Goal: Use online tool/utility: Utilize a website feature to perform a specific function

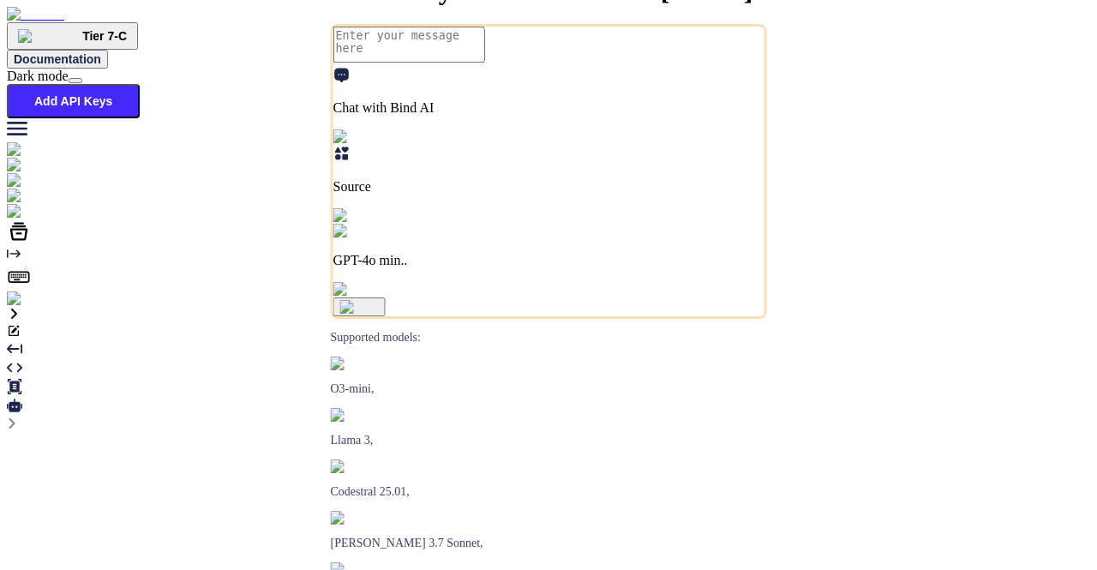
click at [22, 307] on img at bounding box center [35, 298] width 56 height 15
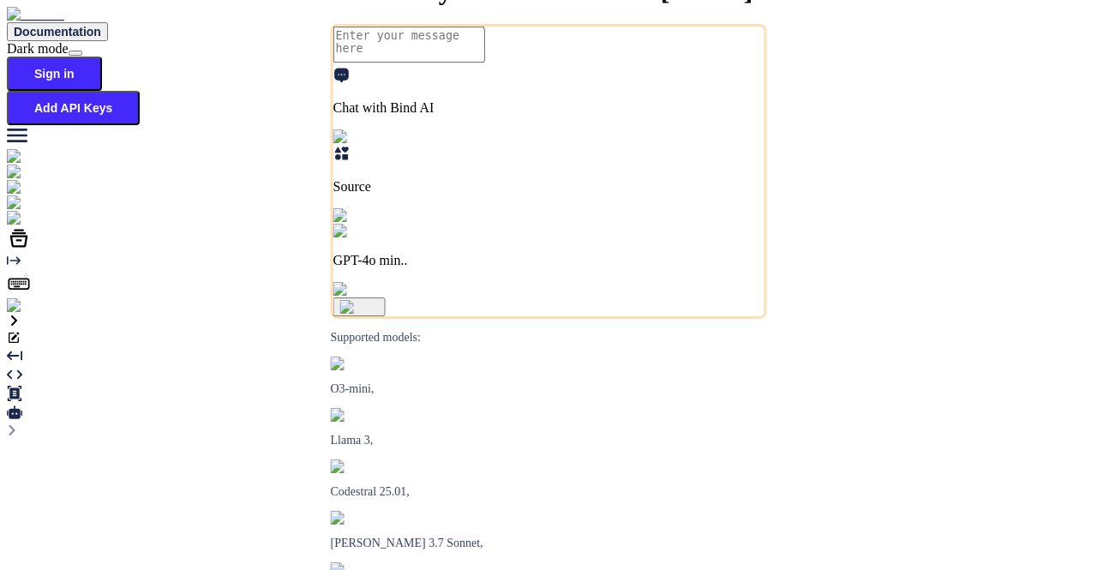
type textarea "x"
click at [26, 314] on img at bounding box center [30, 305] width 47 height 15
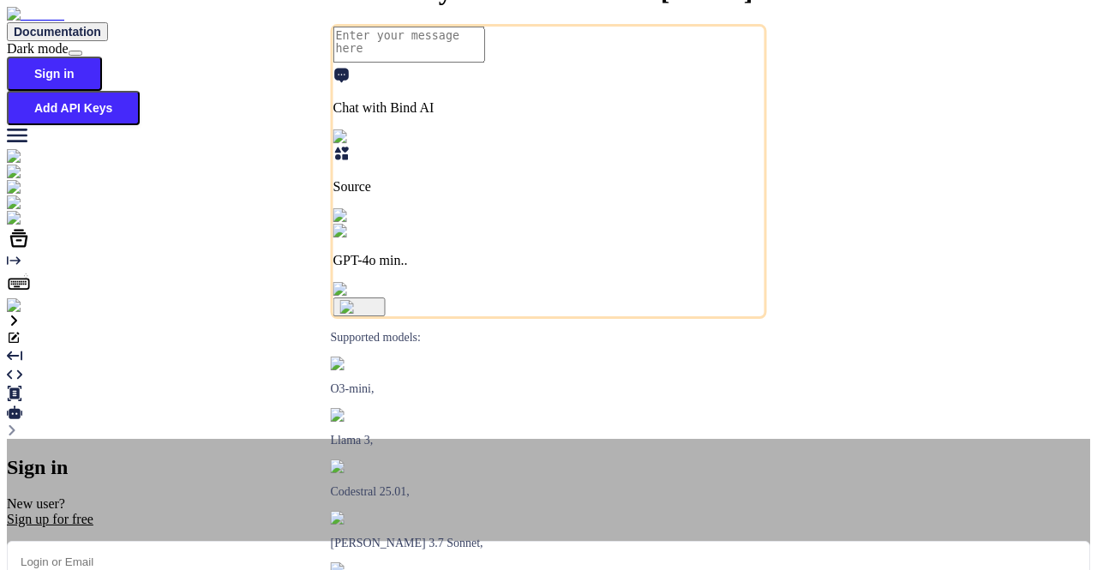
click at [425, 541] on input "email" at bounding box center [548, 562] width 1083 height 42
type input "app31@yopmail.com"
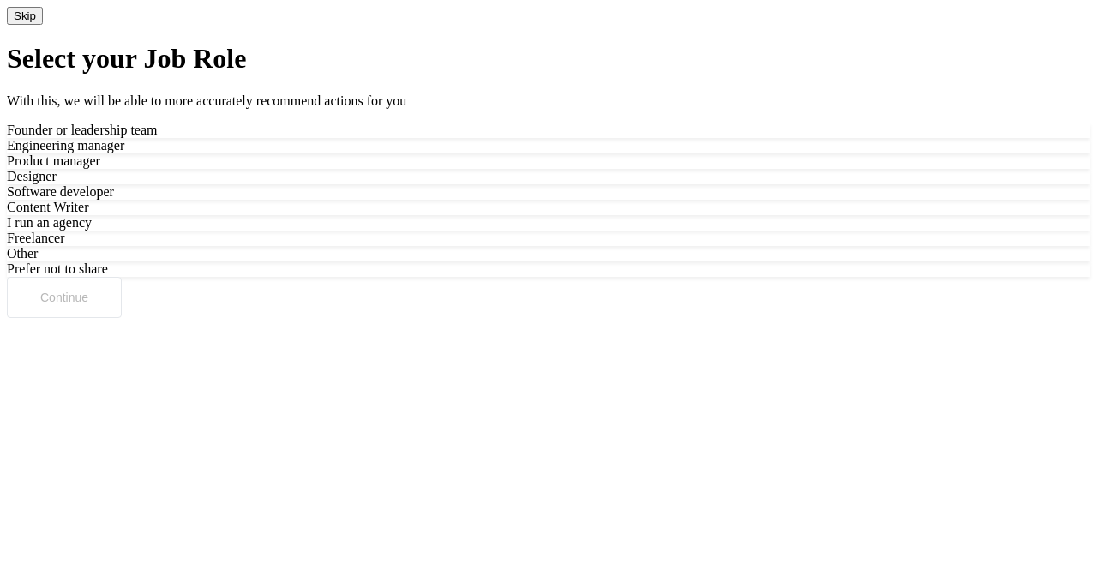
click at [43, 25] on button "Skip" at bounding box center [25, 16] width 36 height 18
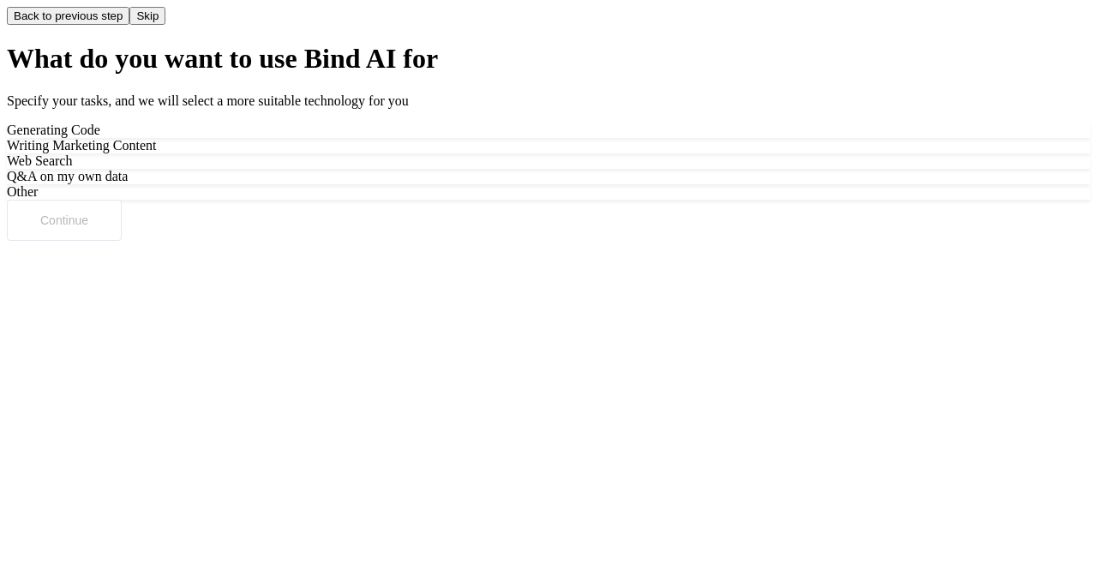
click at [165, 25] on button "Skip" at bounding box center [147, 16] width 36 height 18
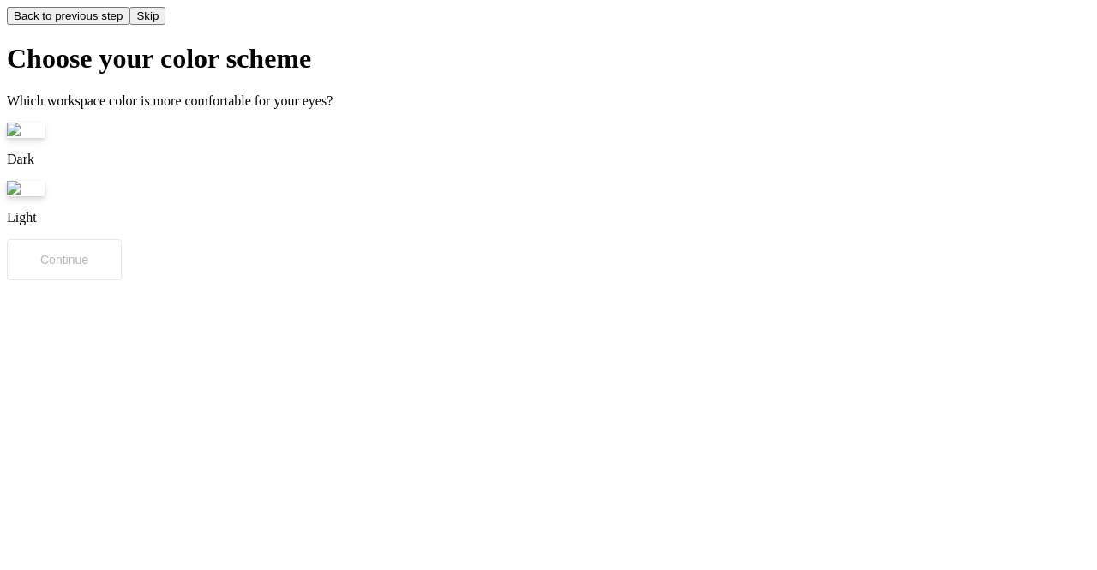
click at [165, 25] on button "Skip" at bounding box center [147, 16] width 36 height 18
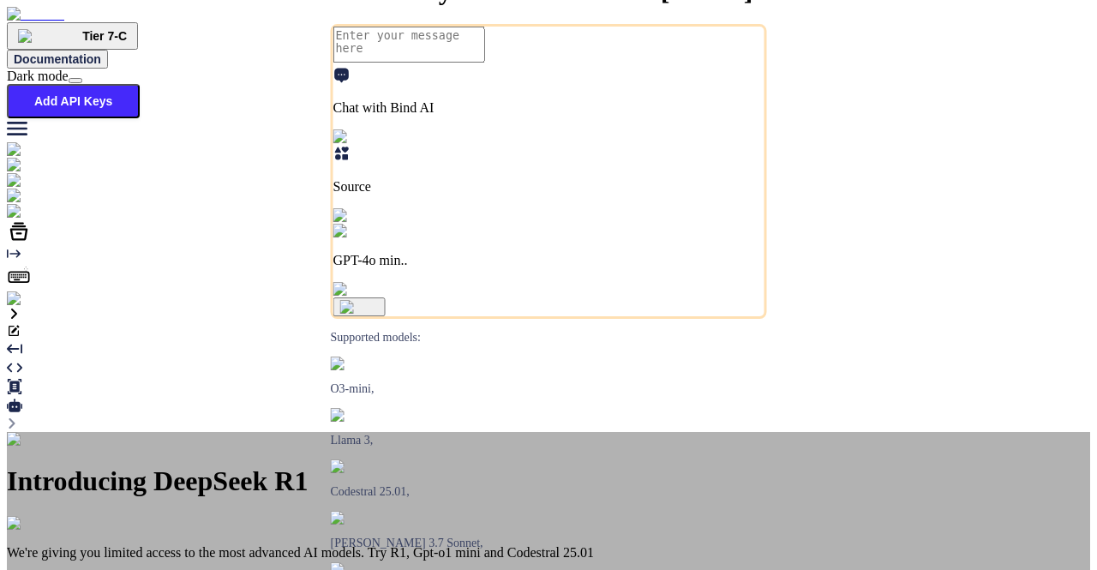
click at [775, 432] on div "Introducing DeepSeek R1 We're giving you limited access to the most advanced AI…" at bounding box center [548, 545] width 1083 height 226
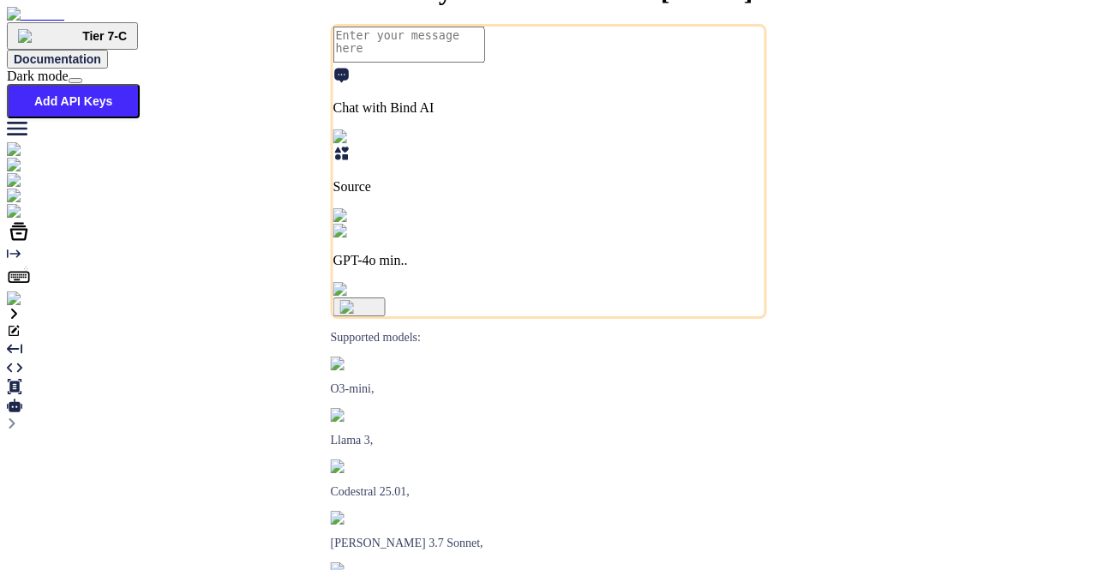
click at [19, 307] on img at bounding box center [35, 298] width 56 height 15
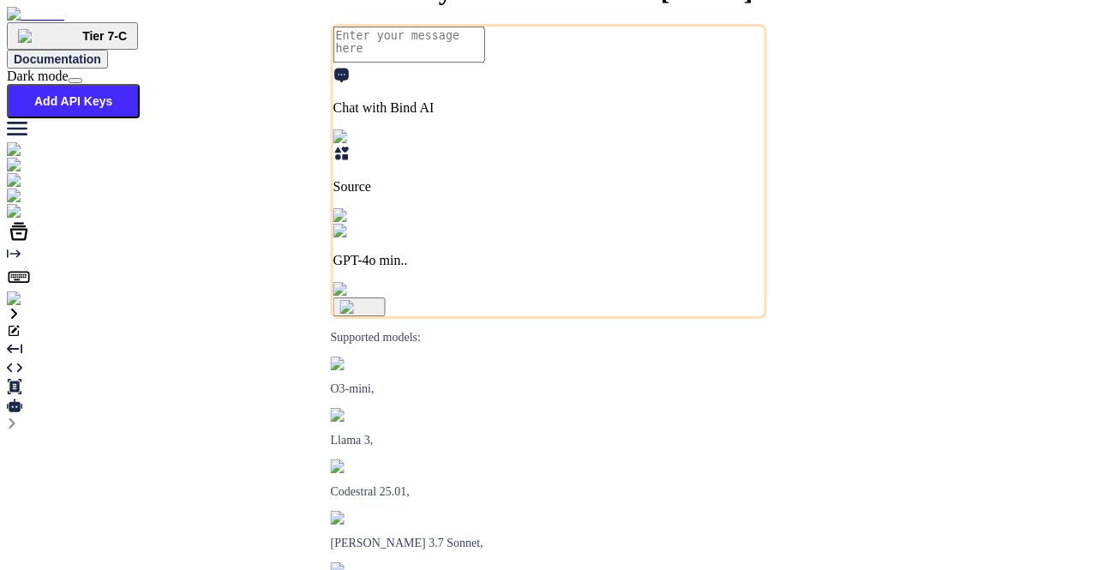
click at [27, 307] on img at bounding box center [35, 298] width 56 height 15
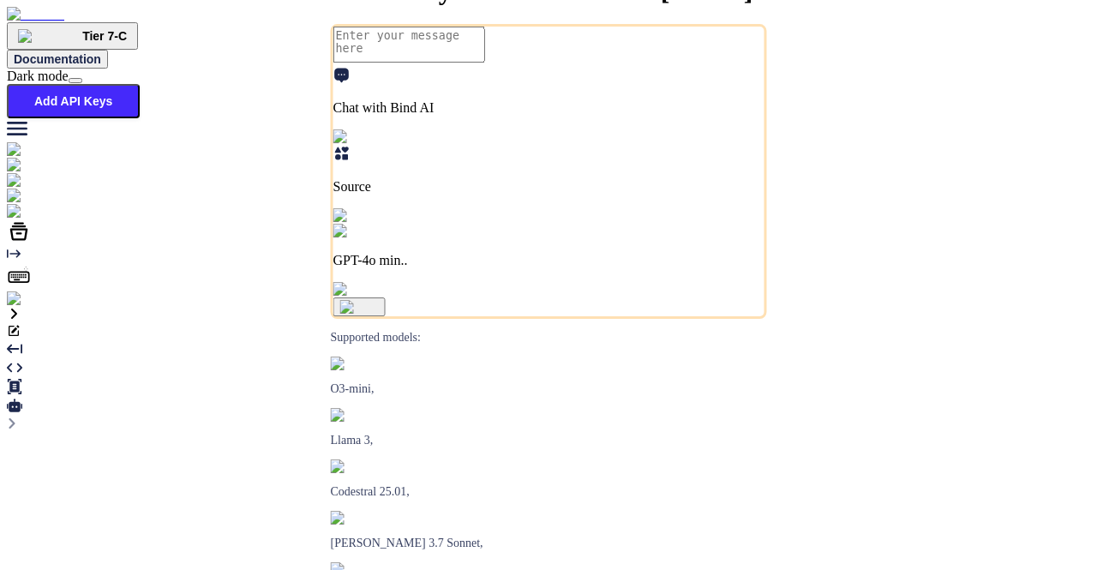
click at [18, 307] on img at bounding box center [35, 298] width 56 height 15
type textarea "x"
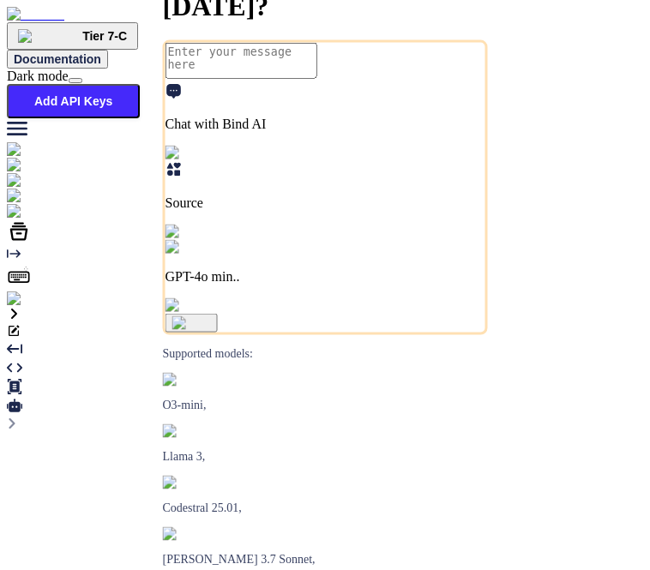
type textarea "x"
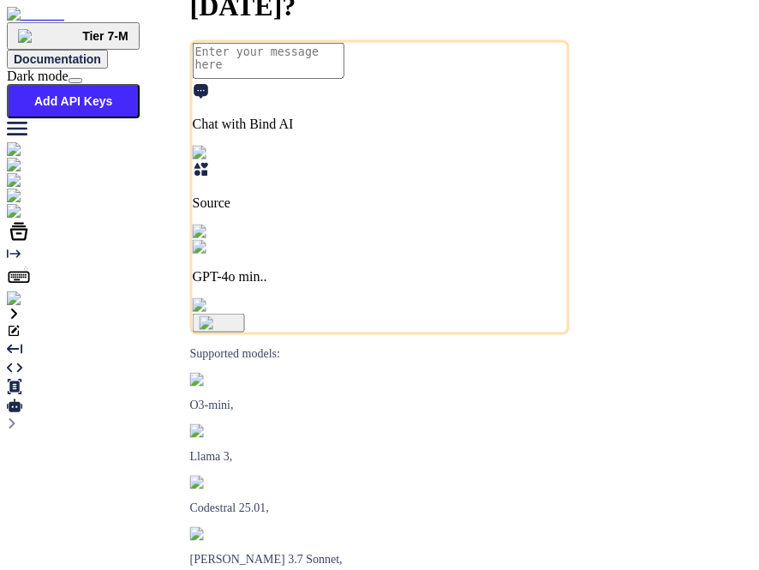
click at [16, 193] on img at bounding box center [46, 196] width 79 height 15
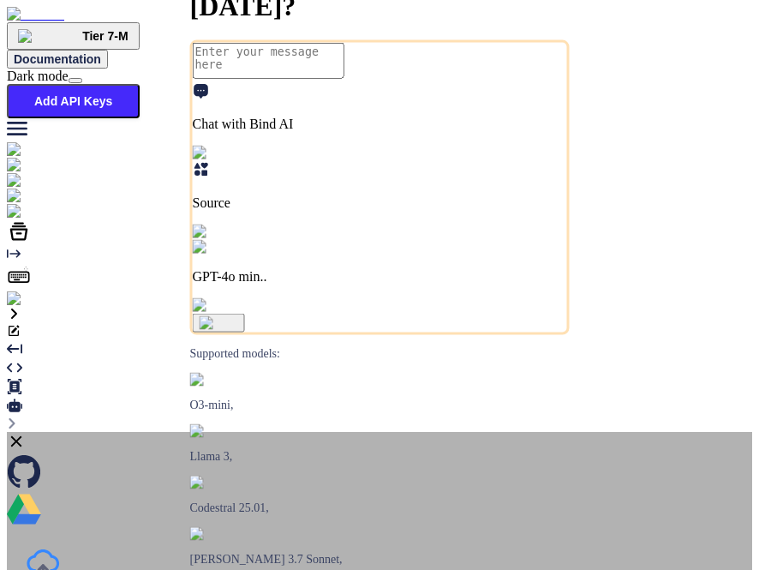
click at [26, 432] on icon at bounding box center [16, 441] width 19 height 19
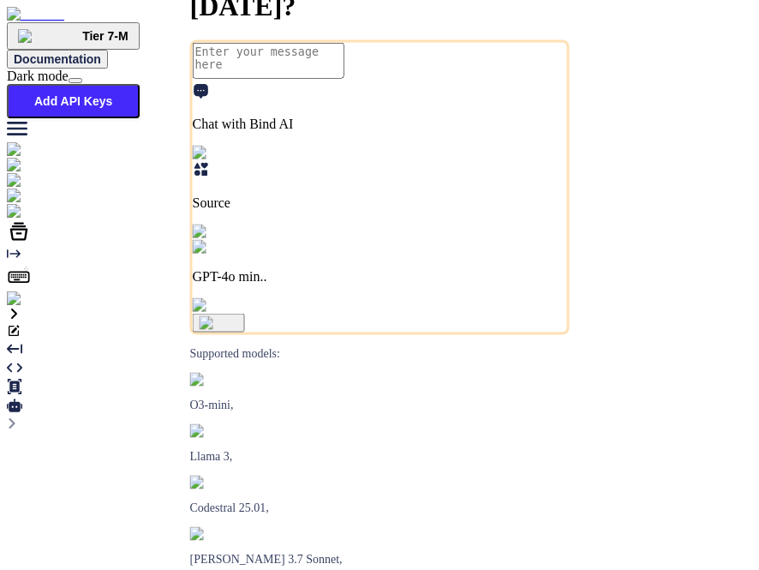
click at [630, 47] on div "Tier 7-M Documentation Dark mode Add API Keys Created with Pixso." at bounding box center [380, 74] width 746 height 135
click at [140, 84] on button "Add API Keys" at bounding box center [73, 101] width 133 height 34
type textarea "x"
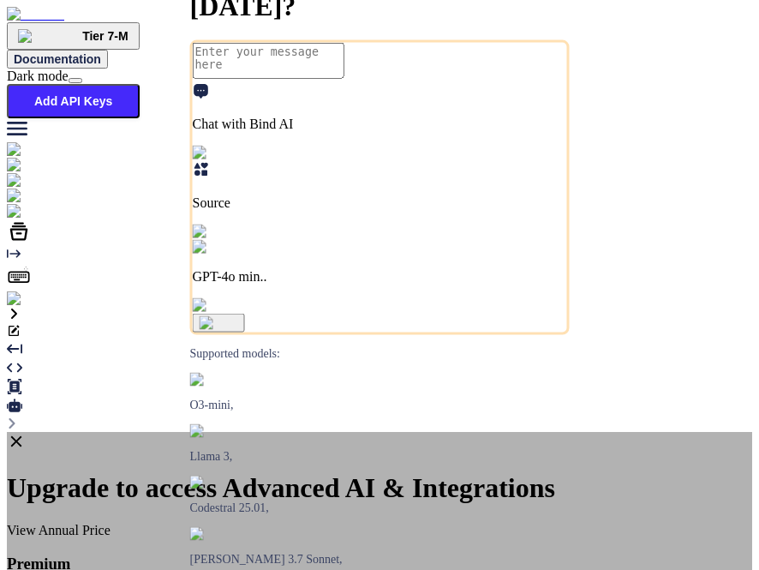
click at [26, 432] on icon at bounding box center [16, 441] width 19 height 19
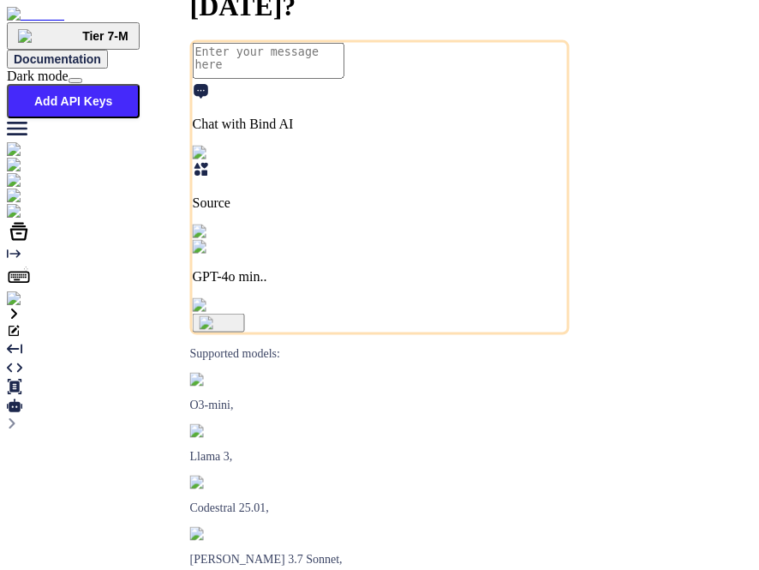
click at [332, 79] on textarea at bounding box center [269, 61] width 152 height 36
type textarea "h"
type textarea "x"
type textarea "hi"
type textarea "x"
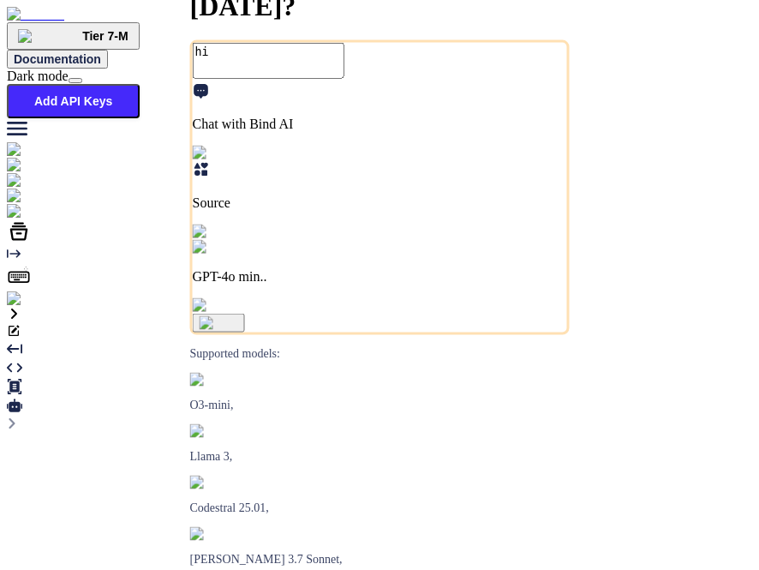
type textarea "hi"
click at [238, 330] on img "button" at bounding box center [219, 323] width 39 height 14
click at [15, 243] on icon at bounding box center [19, 231] width 24 height 24
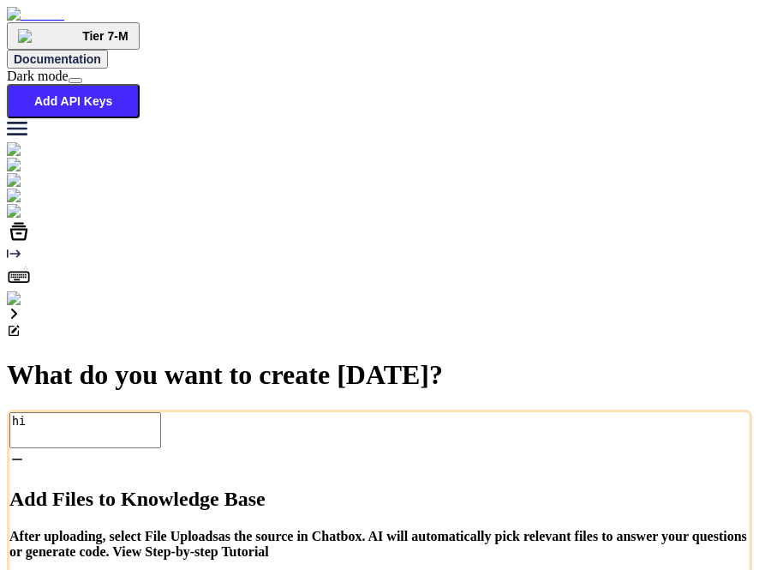
click at [22, 459] on icon at bounding box center [17, 459] width 9 height 0
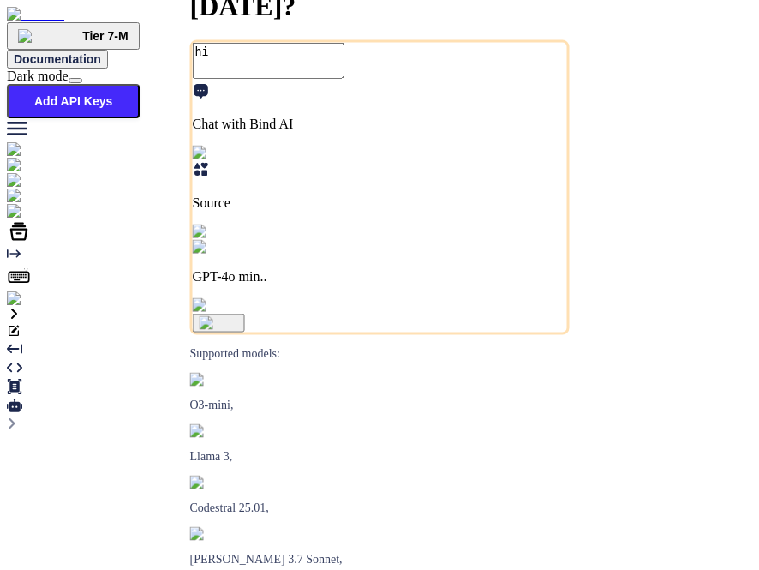
click at [238, 330] on img "button" at bounding box center [219, 323] width 39 height 14
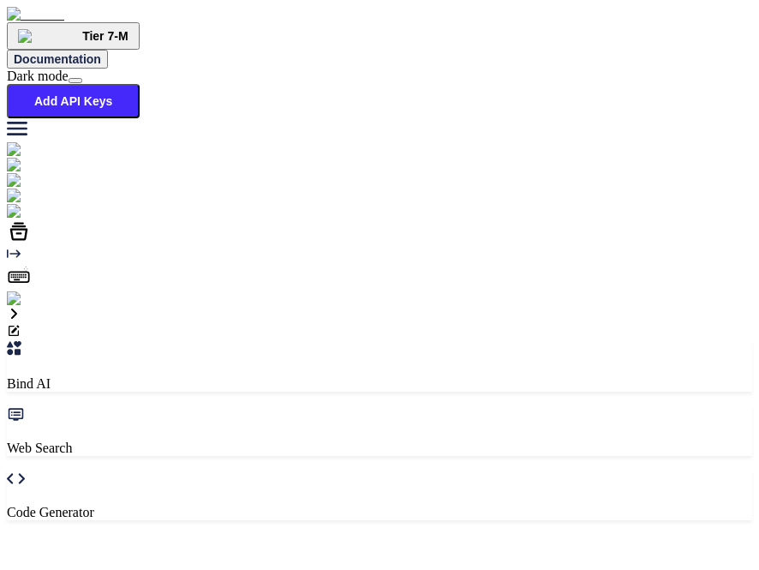
scroll to position [6, 0]
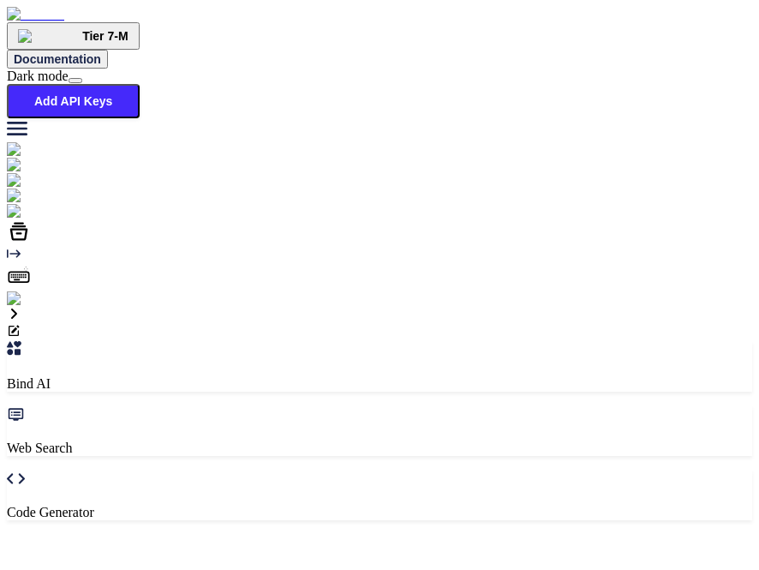
type textarea "x"
type textarea "h"
type textarea "x"
type textarea "hi"
type textarea "x"
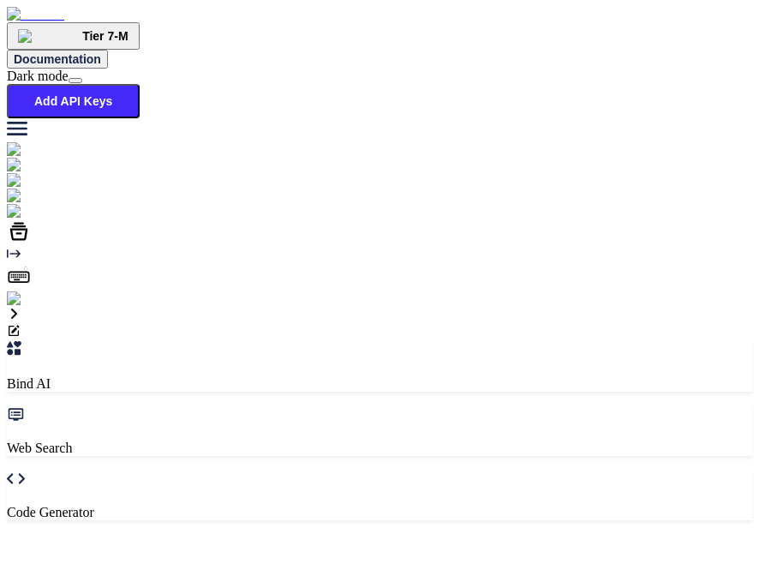
scroll to position [0, 0]
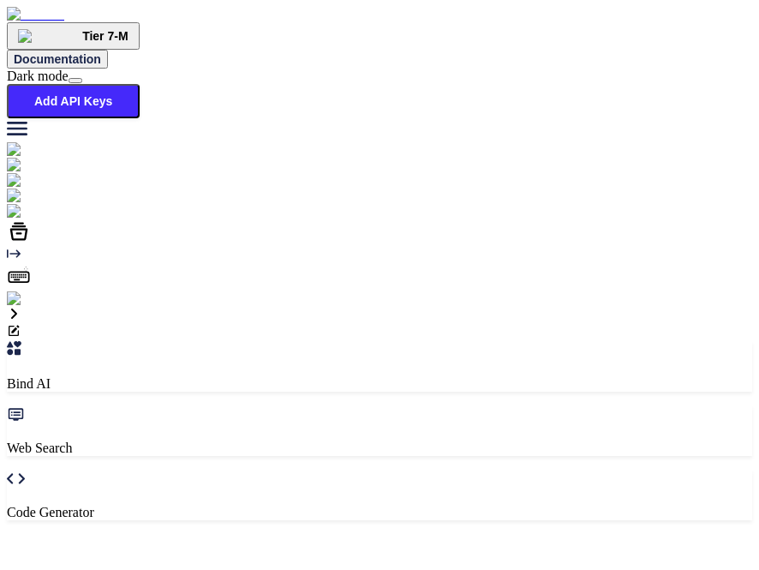
type textarea "x"
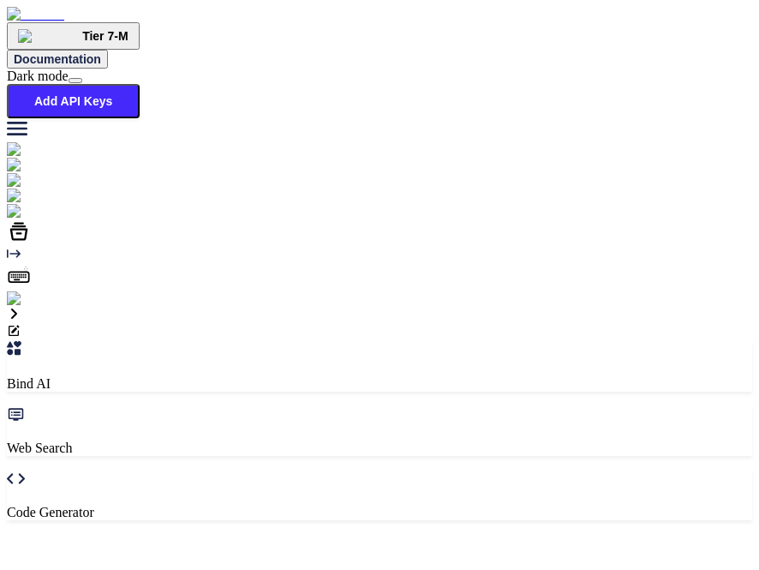
type input "hi"
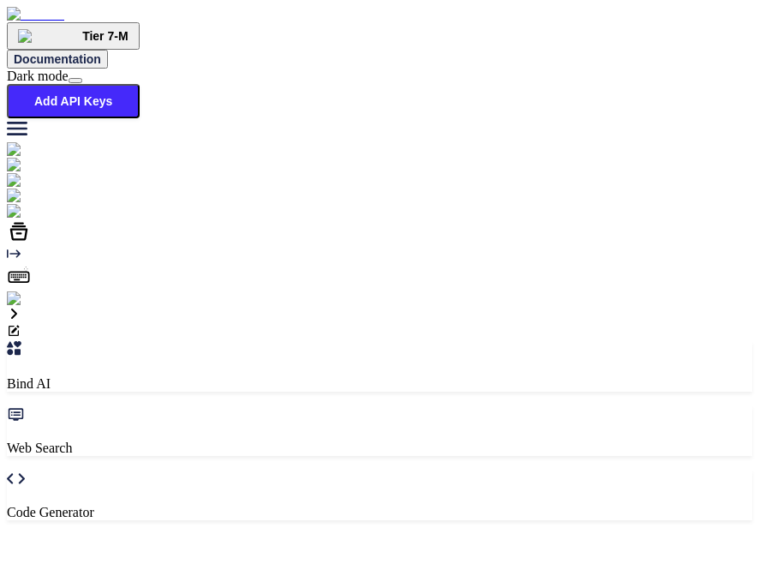
type textarea "x"
type textarea "hi"
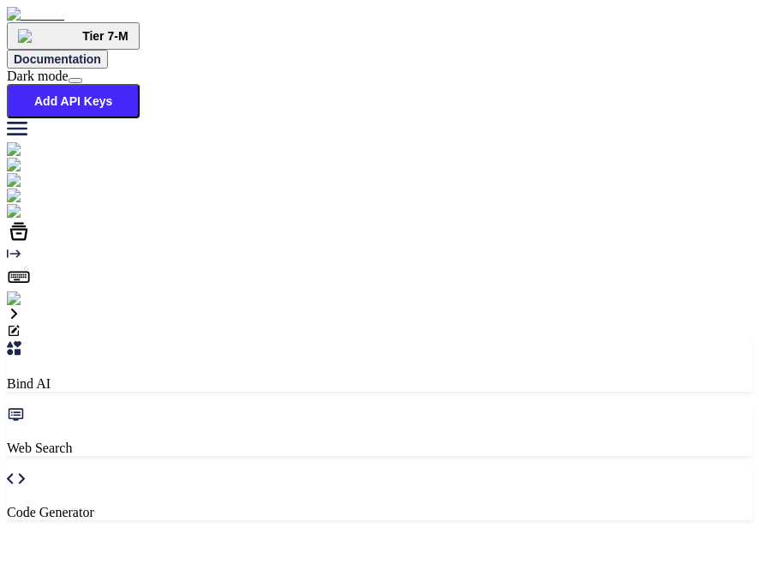
type textarea "x"
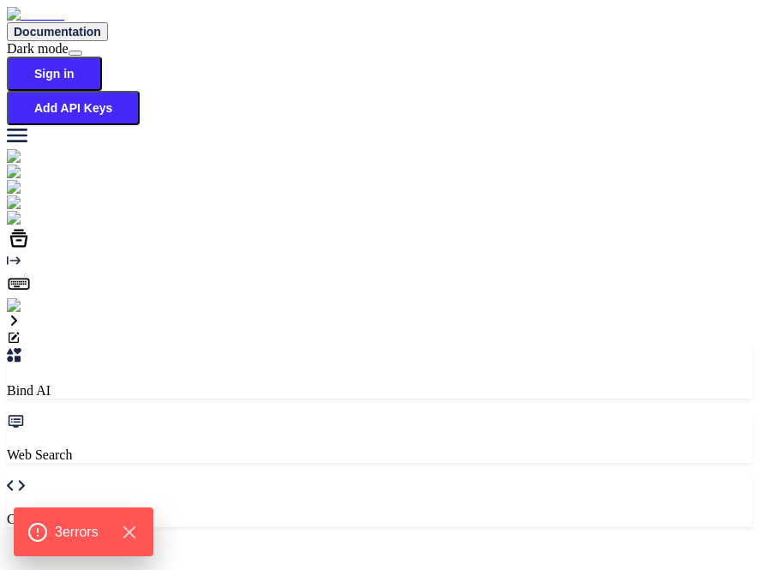
scroll to position [6, 0]
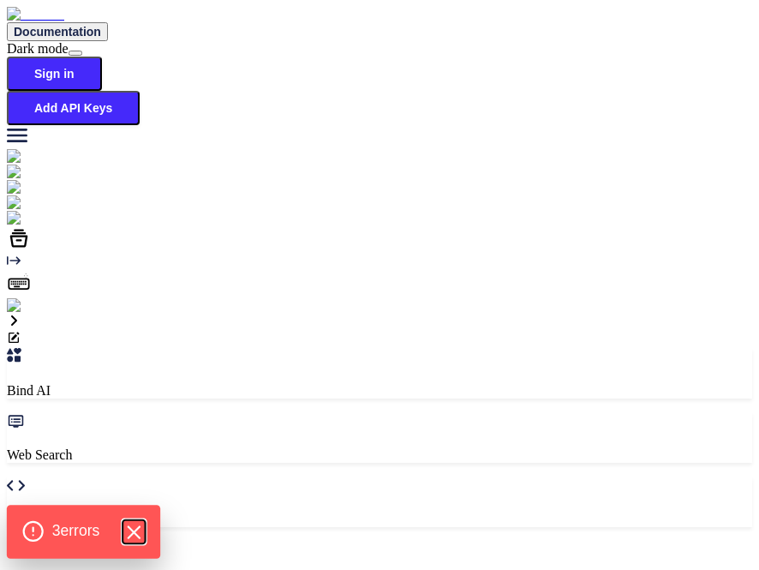
click at [144, 532] on icon "Hide Errors" at bounding box center [134, 532] width 22 height 22
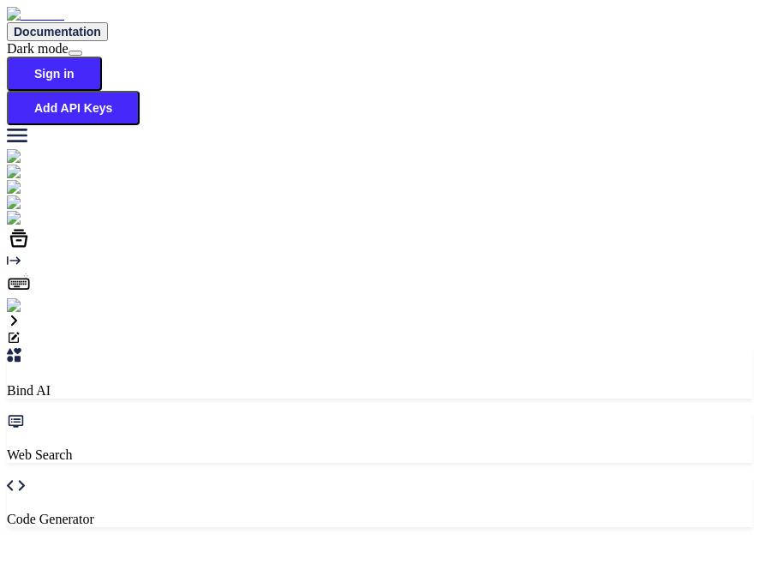
click at [298, 447] on p "Web Search" at bounding box center [380, 454] width 746 height 15
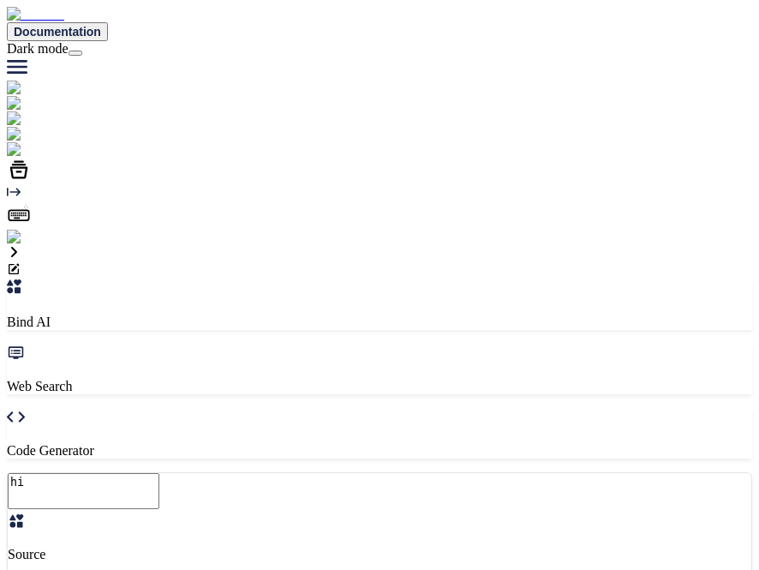
scroll to position [6, 0]
click at [448, 443] on p "Code Generator" at bounding box center [380, 450] width 746 height 15
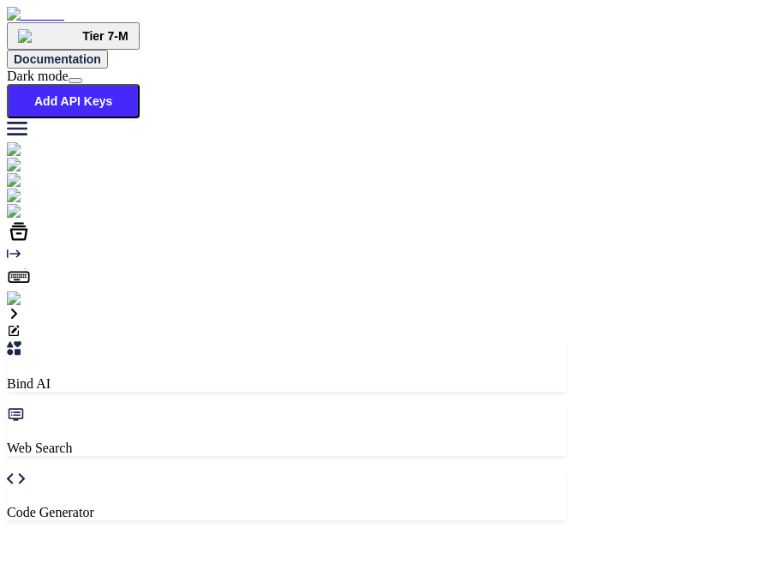
click at [25, 347] on icon at bounding box center [16, 354] width 18 height 15
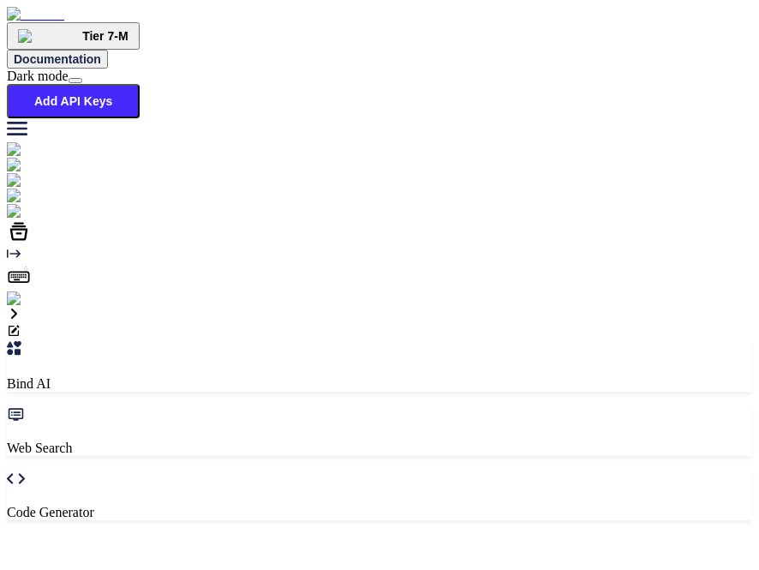
click at [21, 243] on icon at bounding box center [19, 231] width 24 height 24
type textarea "x"
type input "C:\fakepath\1mb (1).pdf"
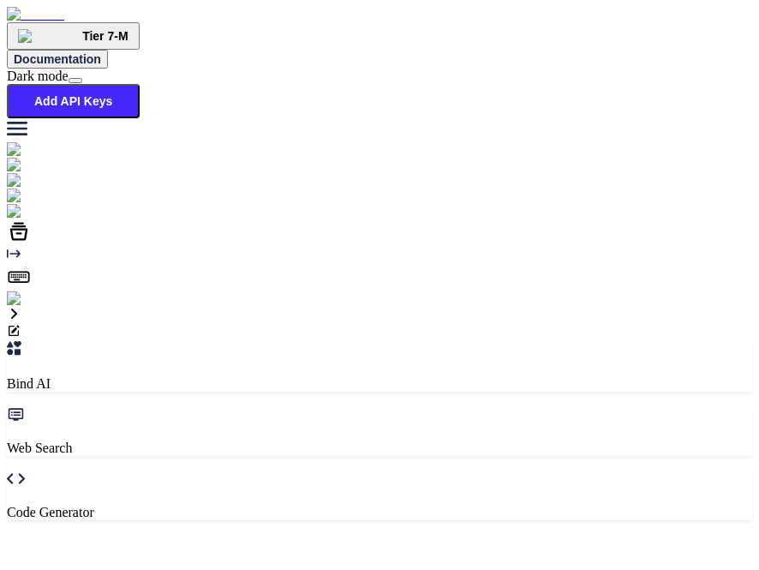
type textarea "x"
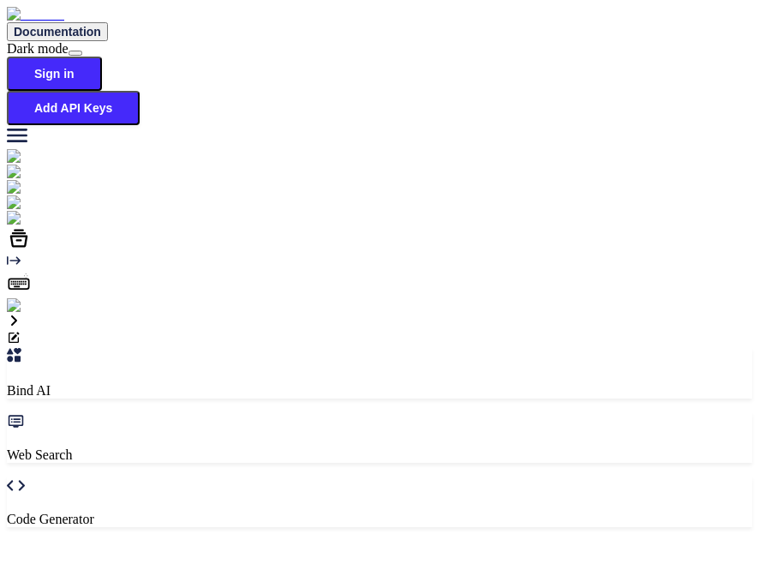
type textarea "x"
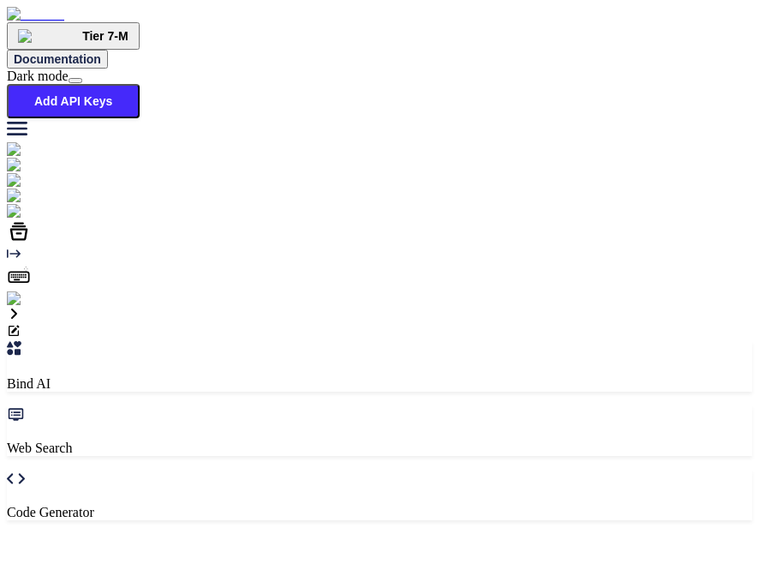
click at [17, 241] on icon at bounding box center [19, 232] width 18 height 18
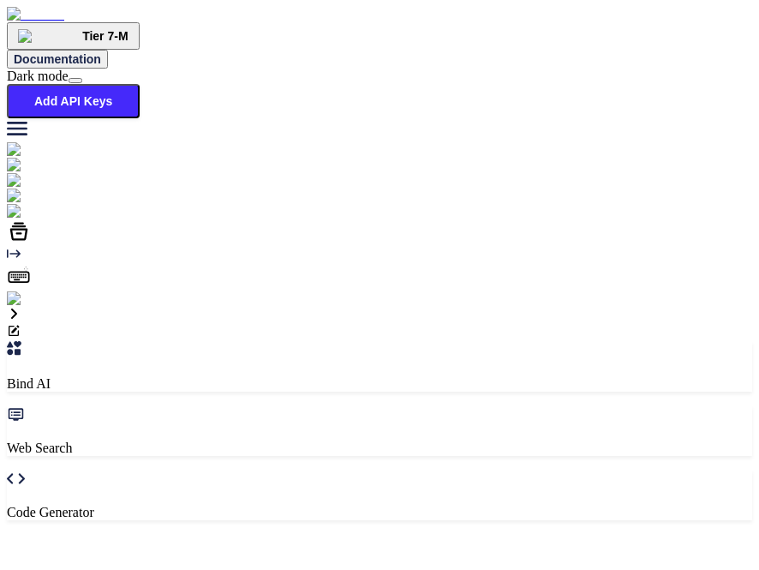
type textarea "x"
click at [33, 307] on img at bounding box center [35, 298] width 56 height 15
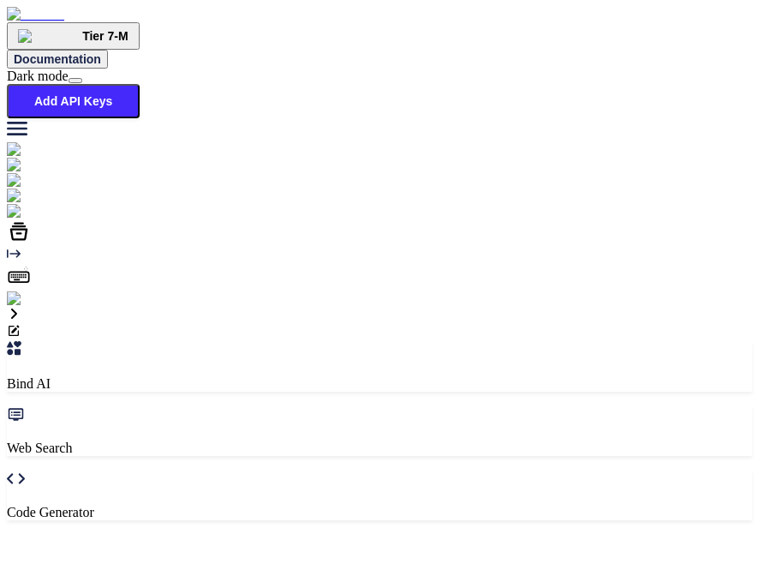
type textarea "x"
